Goal: Complete application form

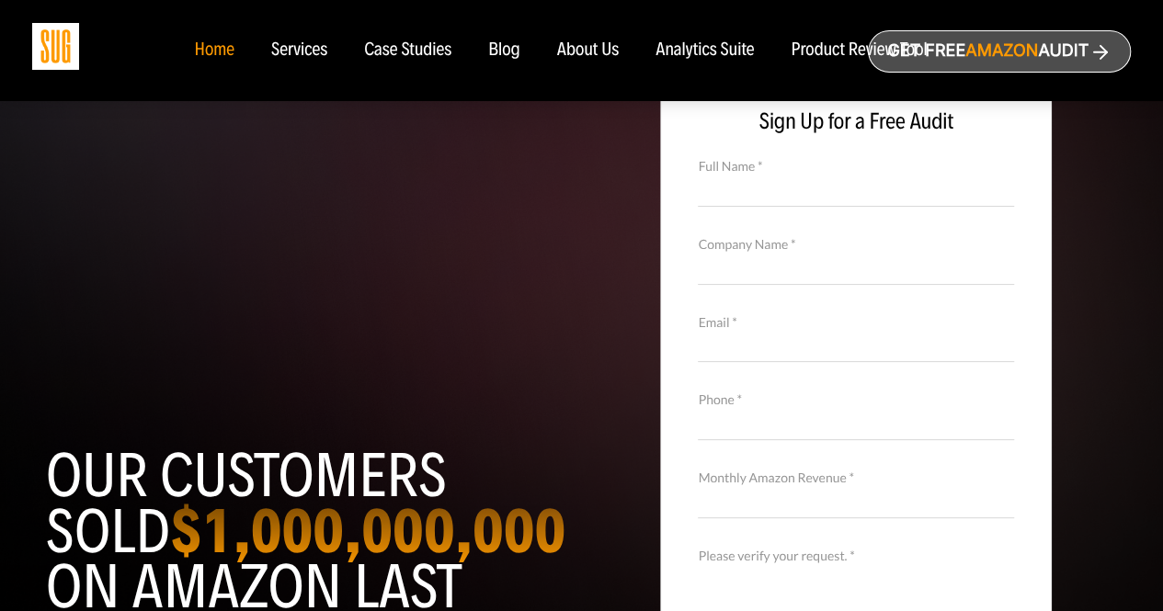
scroll to position [29, 0]
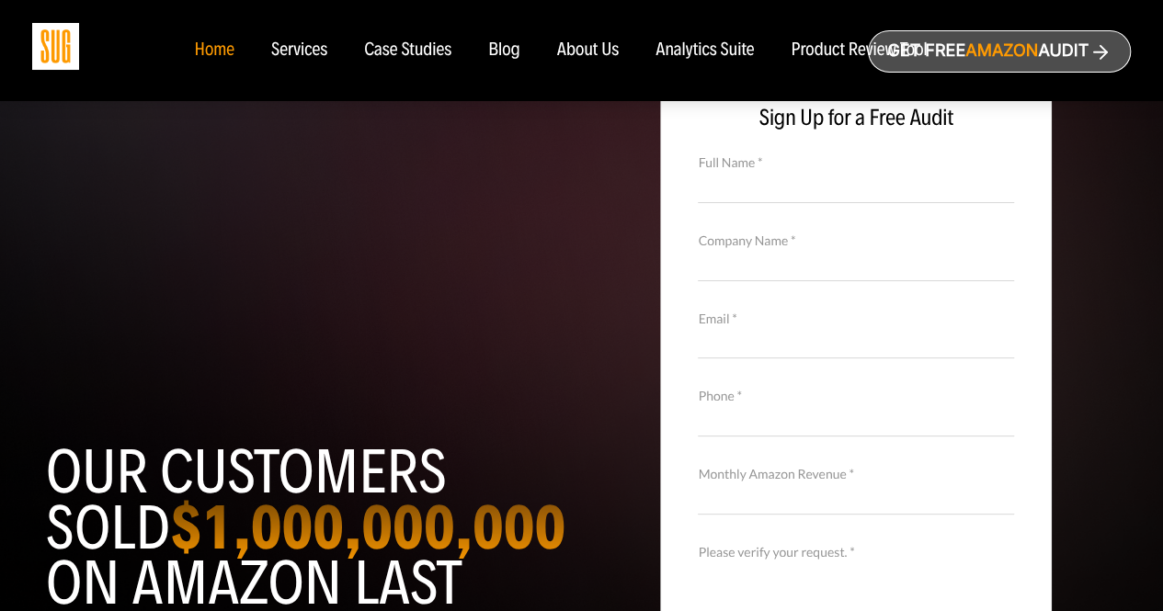
click at [722, 171] on input "Full Name *" at bounding box center [856, 186] width 316 height 32
type input "[PERSON_NAME]"
type input "Advisors SEO"
type input "[EMAIL_ADDRESS][DOMAIN_NAME]"
type input "07459455683"
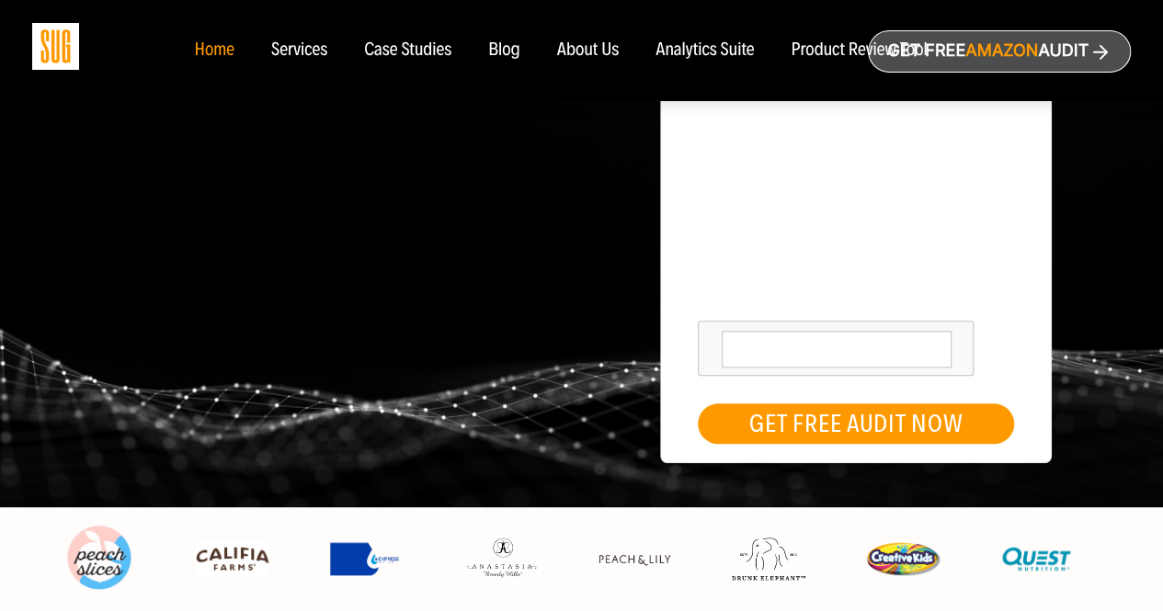
scroll to position [656, 0]
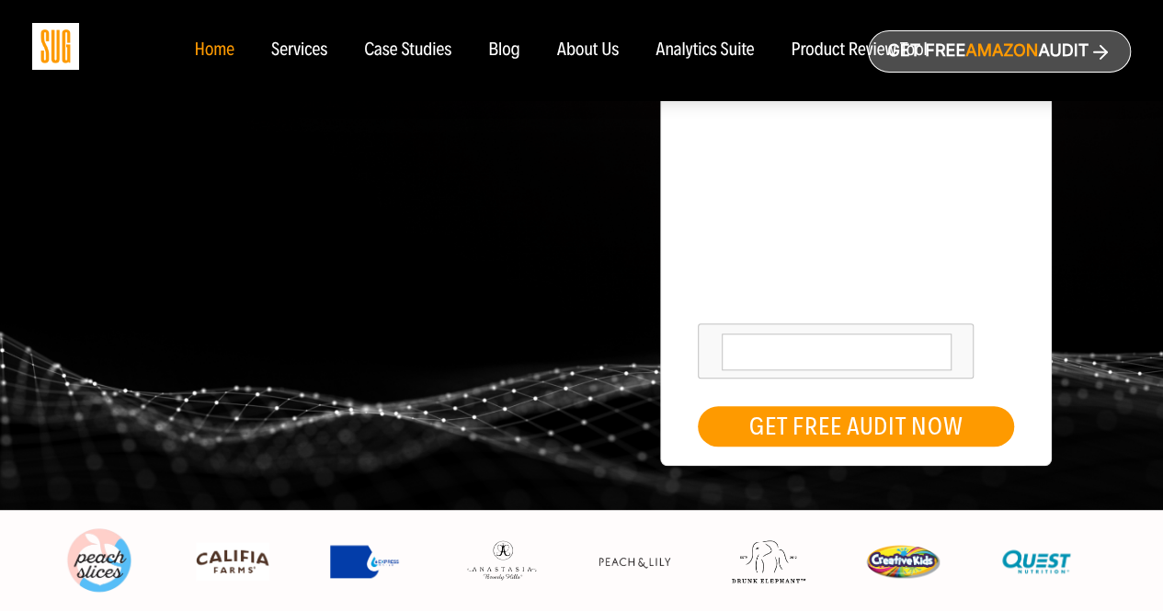
click at [770, 348] on textarea at bounding box center [837, 352] width 230 height 37
paste textarea "Lo Ipsum, D sita con'ad elits doei.T’i utlaboree dolorema aliquaenimad MIN veni…"
type textarea "Lo Ipsum, D sita con'ad elits doei.T’i utlaboree dolorema aliquaenimad MIN veni…"
click at [873, 422] on button "GET FREE AUDIT NOW" at bounding box center [856, 426] width 316 height 40
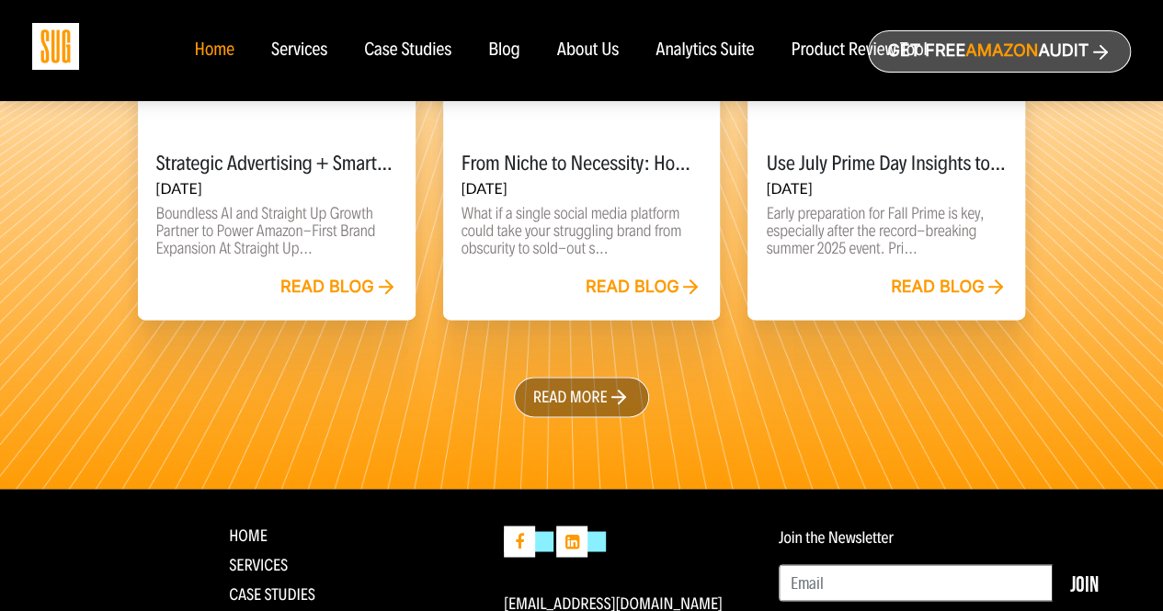
scroll to position [4816, 0]
